Goal: Task Accomplishment & Management: Use online tool/utility

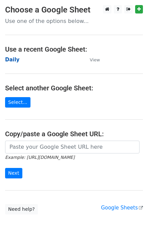
click at [12, 58] on strong "Daily" at bounding box center [12, 60] width 15 height 6
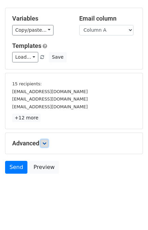
click at [46, 142] on icon at bounding box center [44, 144] width 4 height 4
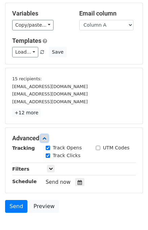
scroll to position [81, 0]
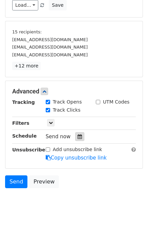
click at [77, 137] on icon at bounding box center [79, 136] width 4 height 5
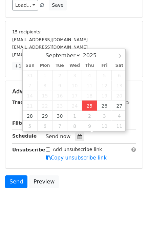
type input "2025-09-25 12:18"
type input "18"
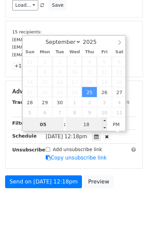
type input "05"
type input "2025-09-25 17:18"
click at [78, 127] on input "18" at bounding box center [86, 125] width 41 height 14
type input "00"
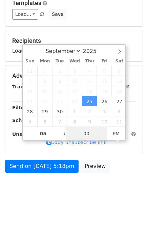
scroll to position [70, 0]
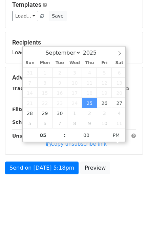
type input "2025-09-25 17:00"
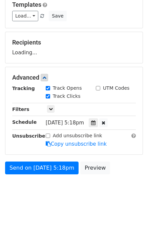
click at [121, 169] on div "Send on Sep 25 at 5:18pm Preview" at bounding box center [74, 170] width 148 height 16
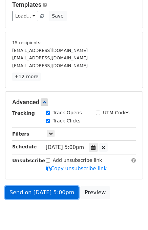
click at [46, 188] on link "Send on Sep 25 at 5:00pm" at bounding box center [41, 192] width 73 height 13
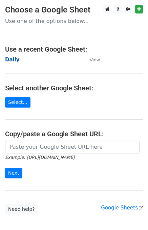
click at [13, 60] on strong "Daily" at bounding box center [12, 60] width 15 height 6
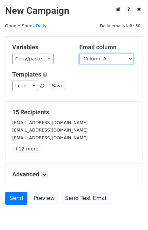
click at [100, 59] on select "Column A Column B" at bounding box center [106, 59] width 54 height 10
select select "Column B"
click at [79, 54] on select "Column A Column B" at bounding box center [106, 59] width 54 height 10
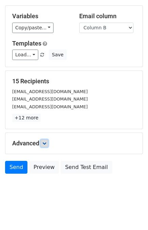
click at [46, 144] on icon at bounding box center [44, 144] width 4 height 4
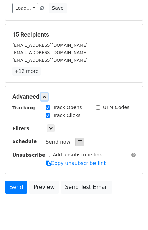
scroll to position [78, 0]
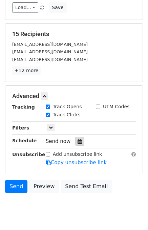
click at [77, 142] on icon at bounding box center [79, 141] width 4 height 5
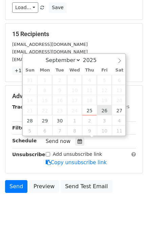
type input "2025-09-26 12:00"
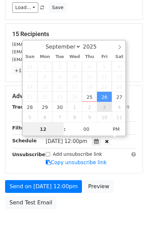
scroll to position [0, 0]
type input "06"
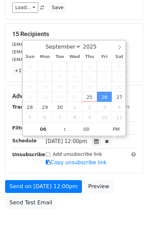
type input "2025-09-26 18:00"
click at [123, 178] on form "Variables Copy/paste... {{Column A}} {{Column B}} Email column Column A Column …" at bounding box center [73, 85] width 137 height 255
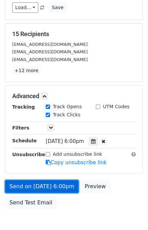
click at [39, 184] on link "Send on Sep 26 at 6:00pm" at bounding box center [41, 186] width 73 height 13
